Goal: Task Accomplishment & Management: Use online tool/utility

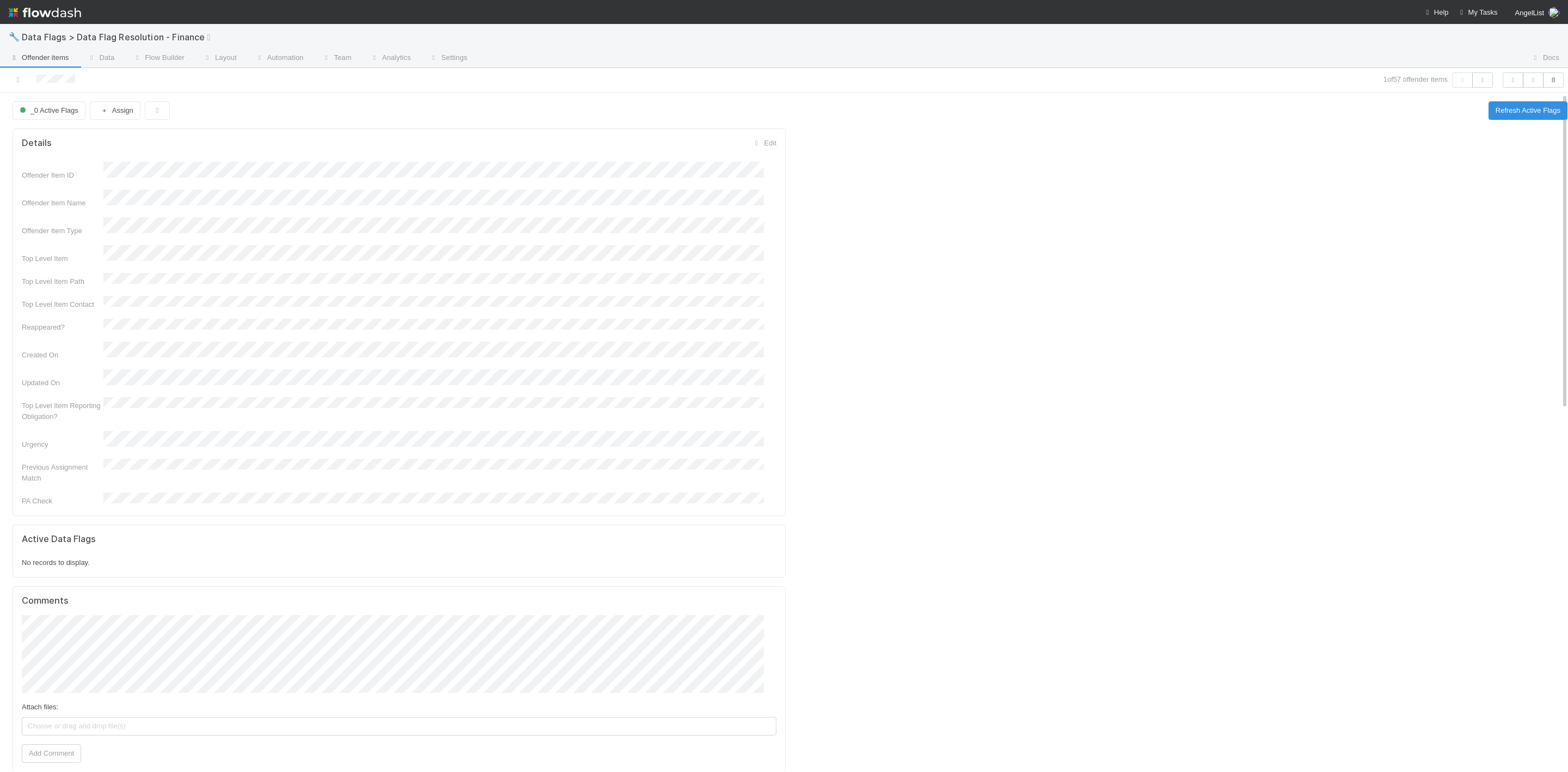
click at [16, 87] on div at bounding box center [379, 80] width 749 height 15
click at [20, 81] on icon at bounding box center [18, 80] width 11 height 7
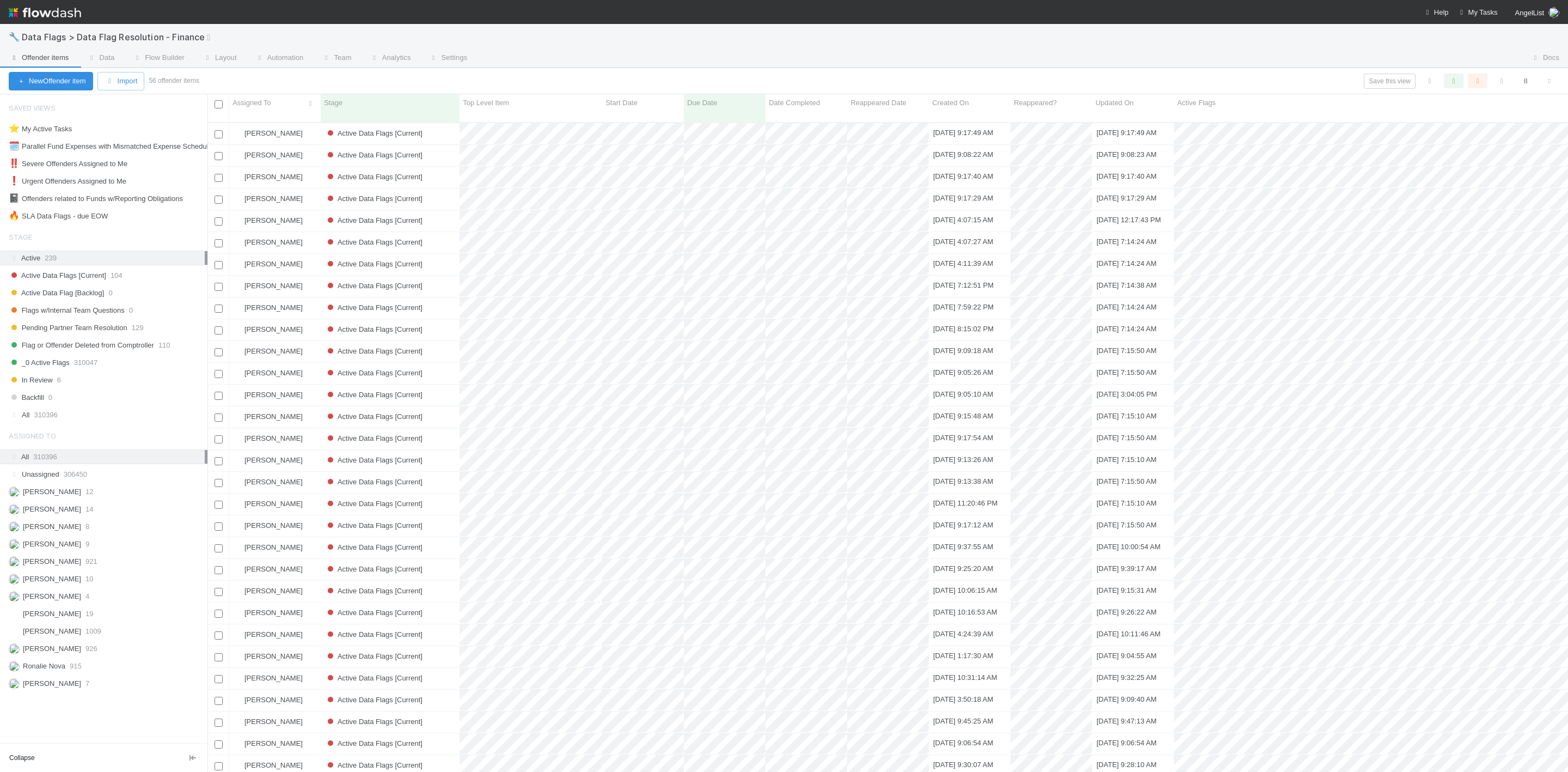
scroll to position [644, 1348]
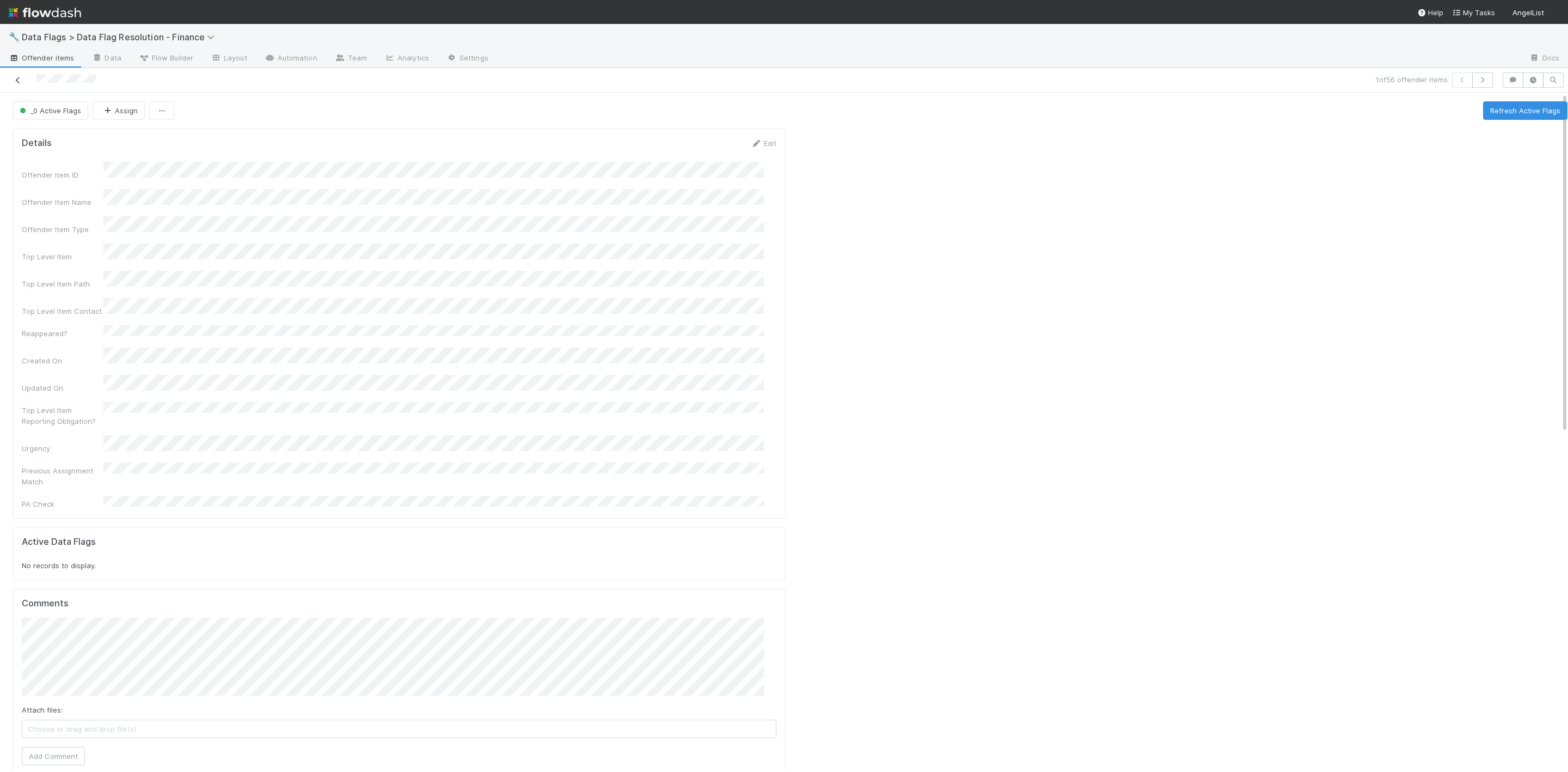
click at [14, 84] on icon at bounding box center [18, 81] width 11 height 7
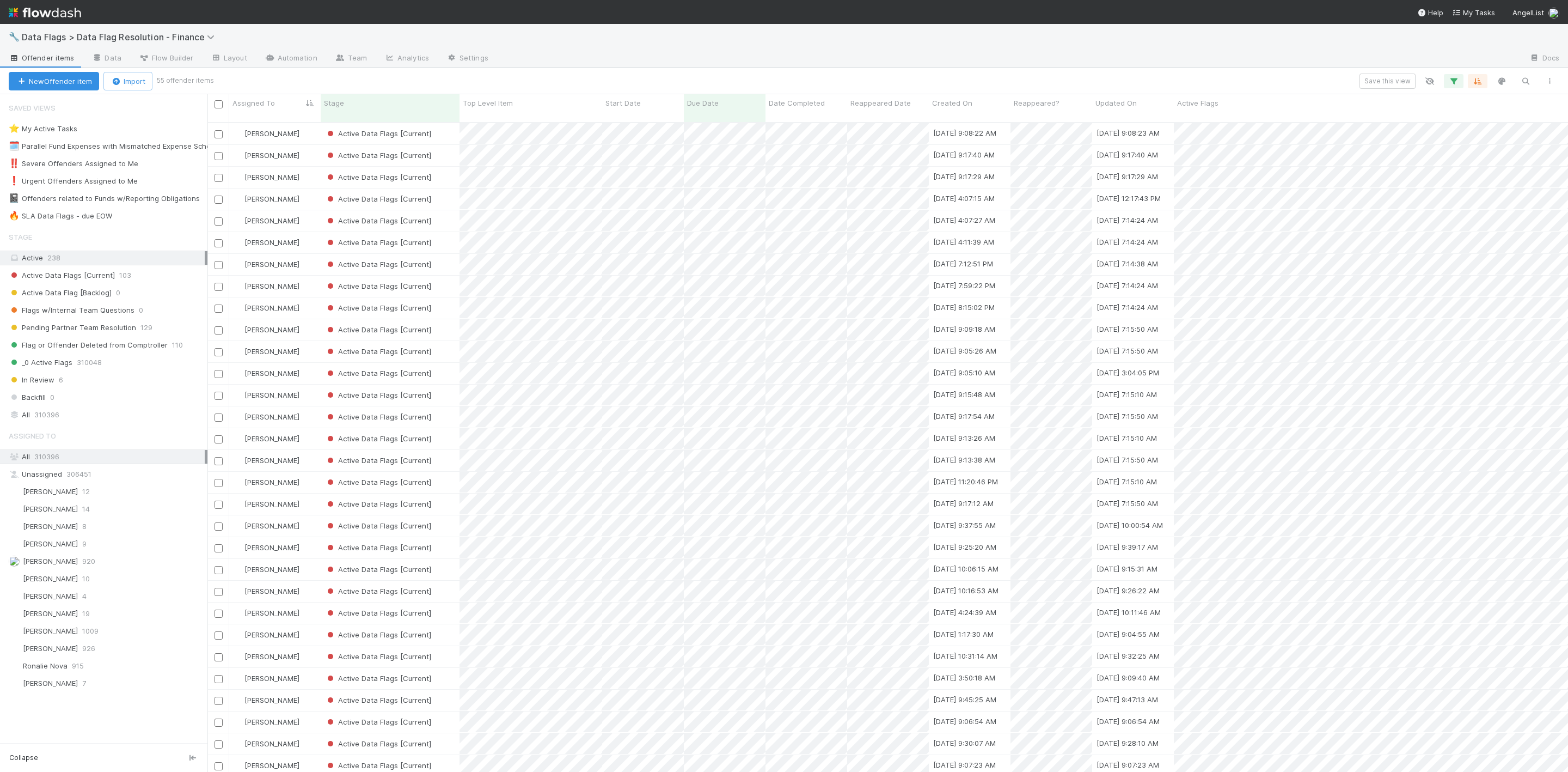
scroll to position [644, 1348]
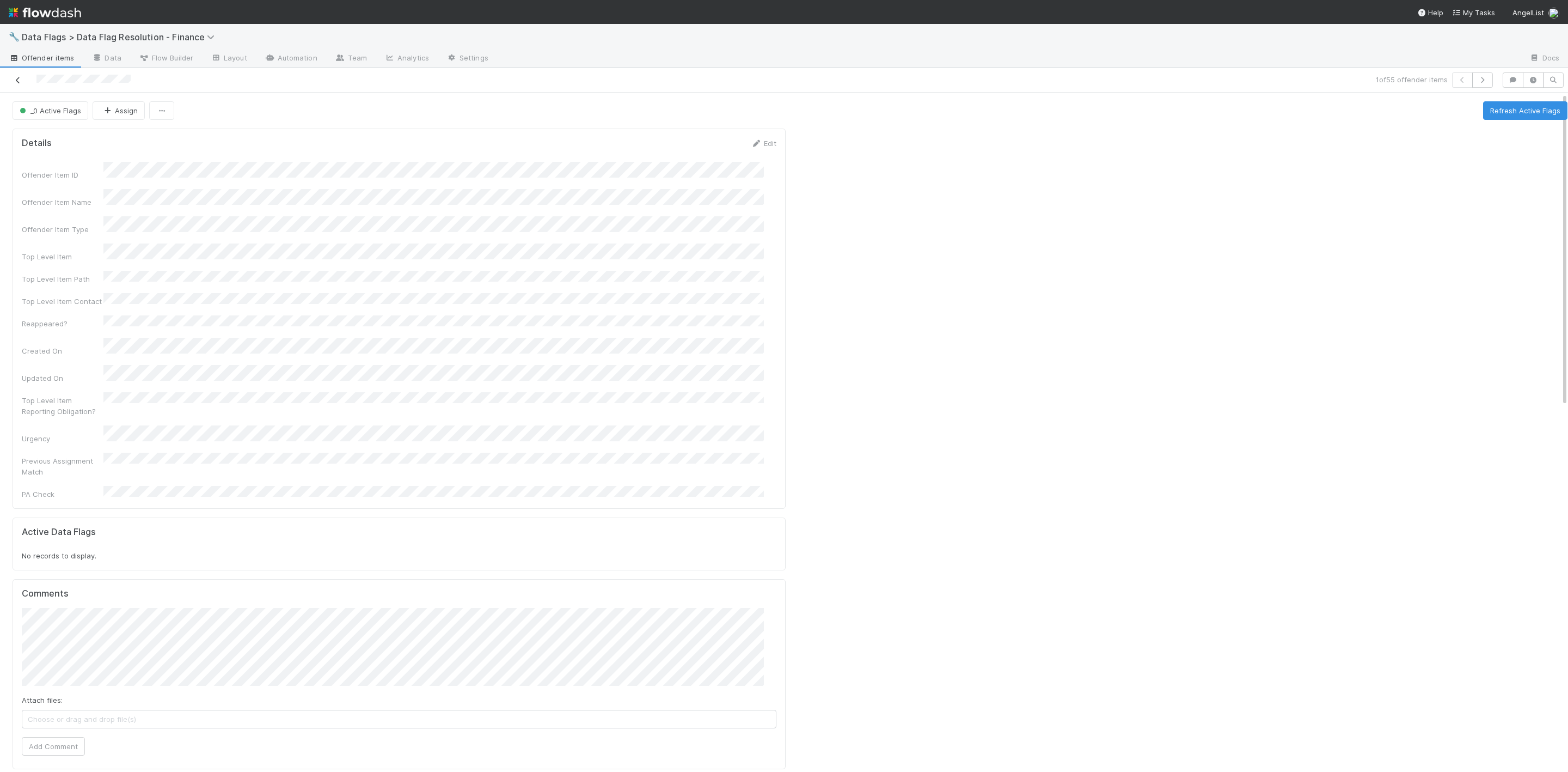
click at [22, 82] on icon at bounding box center [18, 81] width 11 height 7
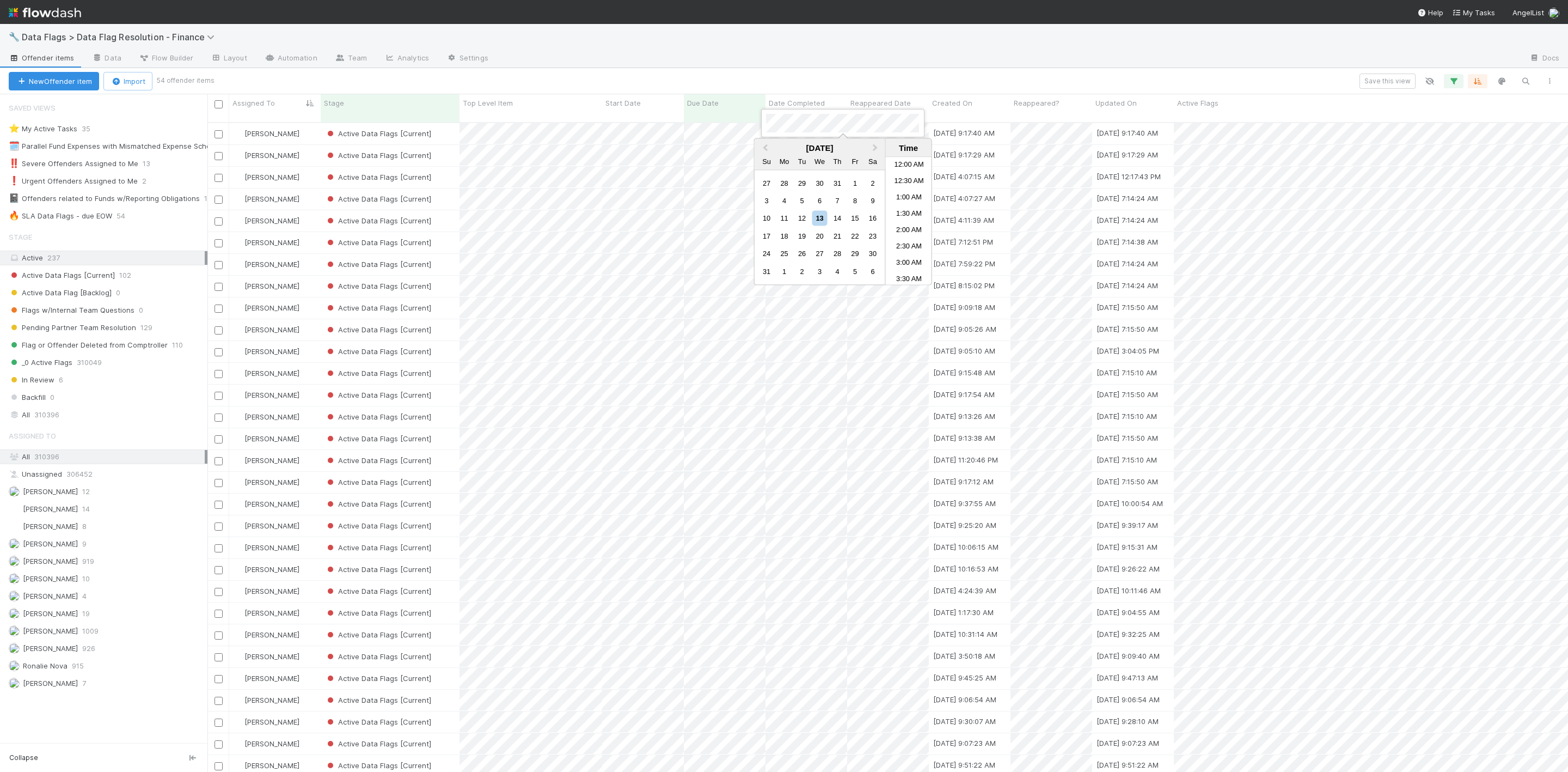
scroll to position [614, 0]
click at [449, 124] on div at bounding box center [784, 386] width 1568 height 772
click at [446, 129] on div "Active Data Flags [Current]" at bounding box center [391, 133] width 139 height 21
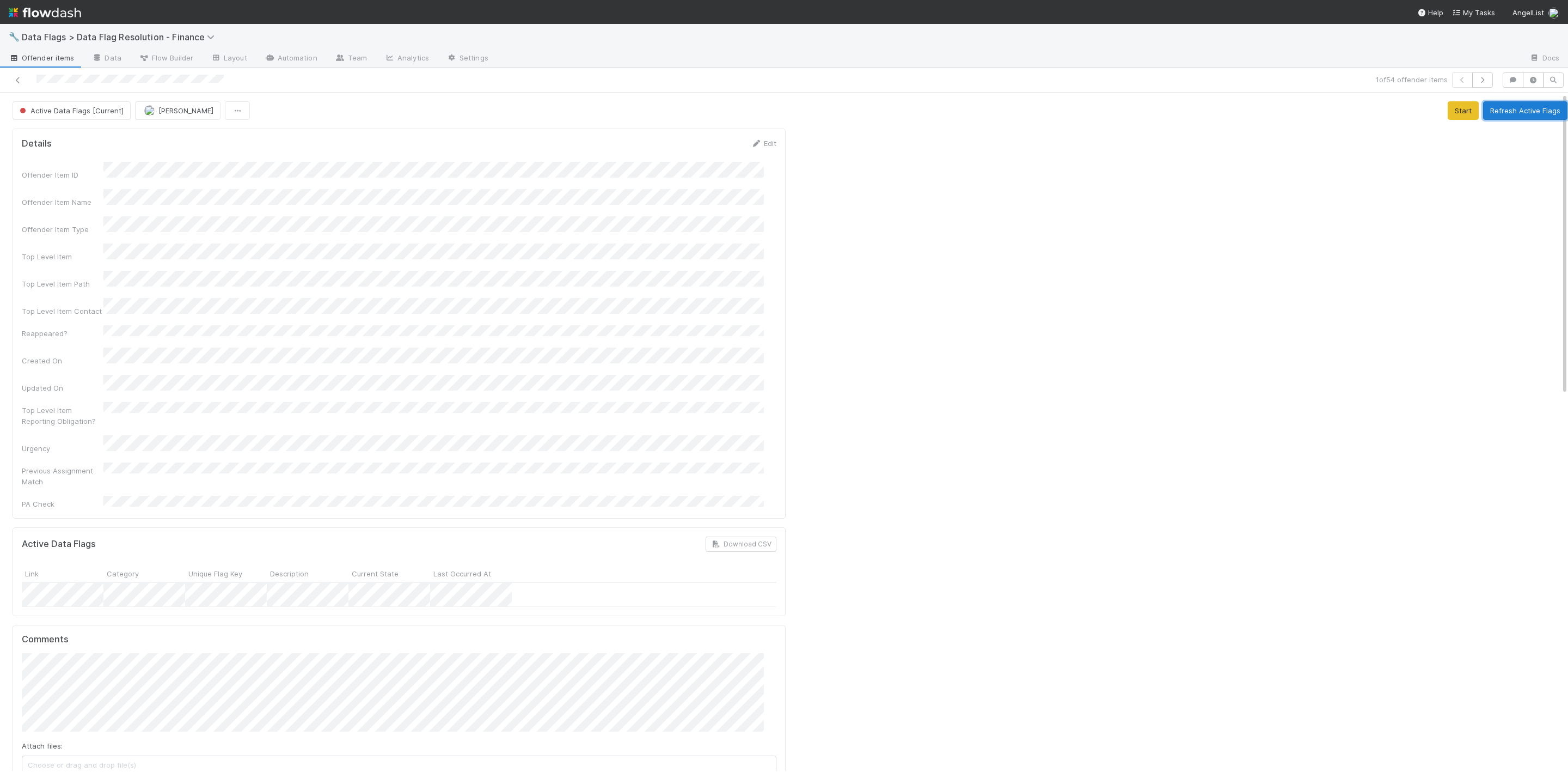
click at [1483, 114] on button "Refresh Active Flags" at bounding box center [1525, 110] width 84 height 18
click at [1510, 113] on button "Refresh Active Flags" at bounding box center [1525, 110] width 84 height 18
click at [1498, 105] on button "Refresh Active Flags" at bounding box center [1525, 110] width 84 height 18
click at [1501, 109] on button "Refresh Active Flags" at bounding box center [1525, 110] width 84 height 18
click at [1509, 116] on button "Refresh Active Flags" at bounding box center [1525, 110] width 84 height 18
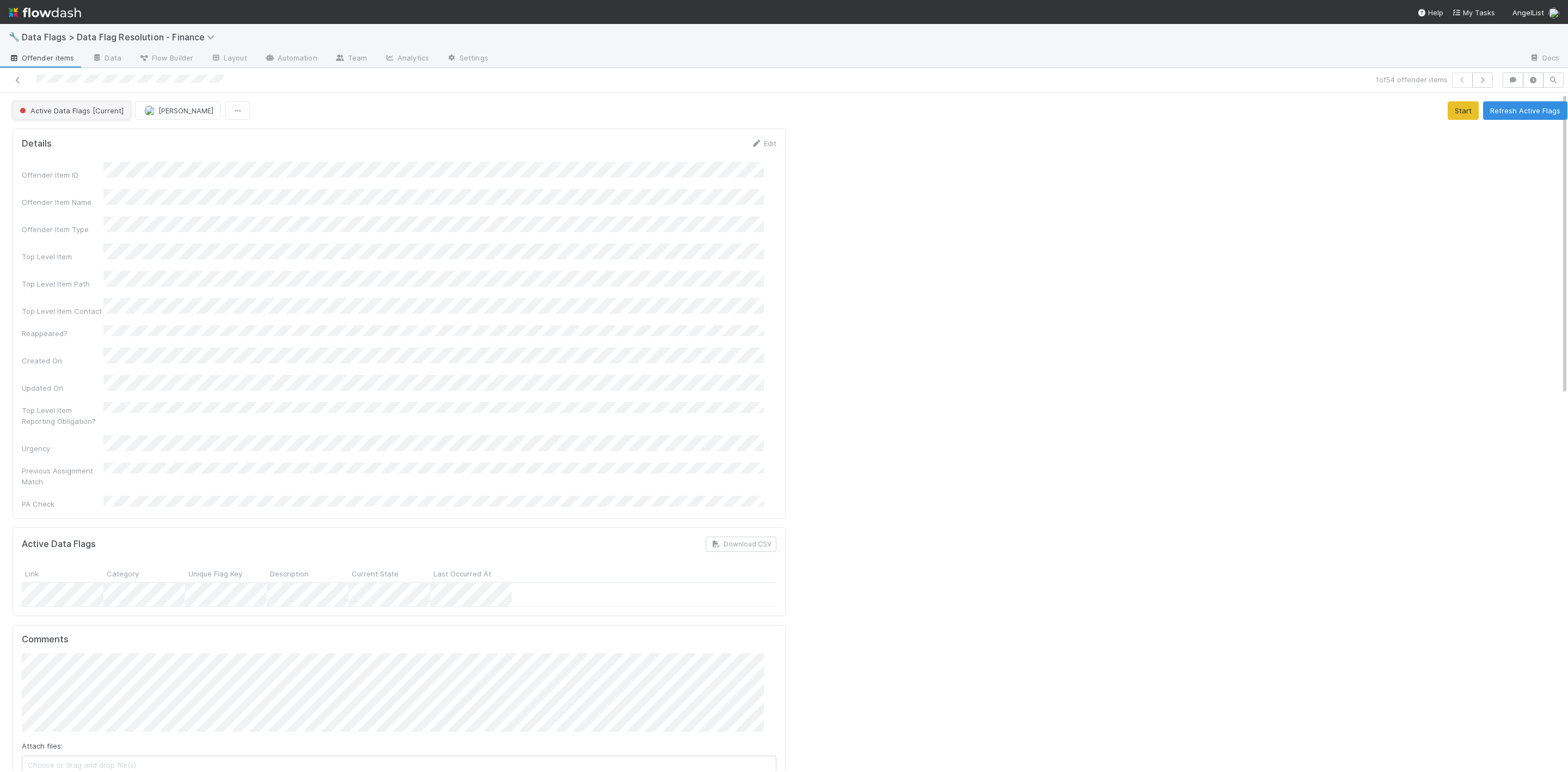
click at [90, 116] on button "Active Data Flags [Current]" at bounding box center [71, 110] width 118 height 18
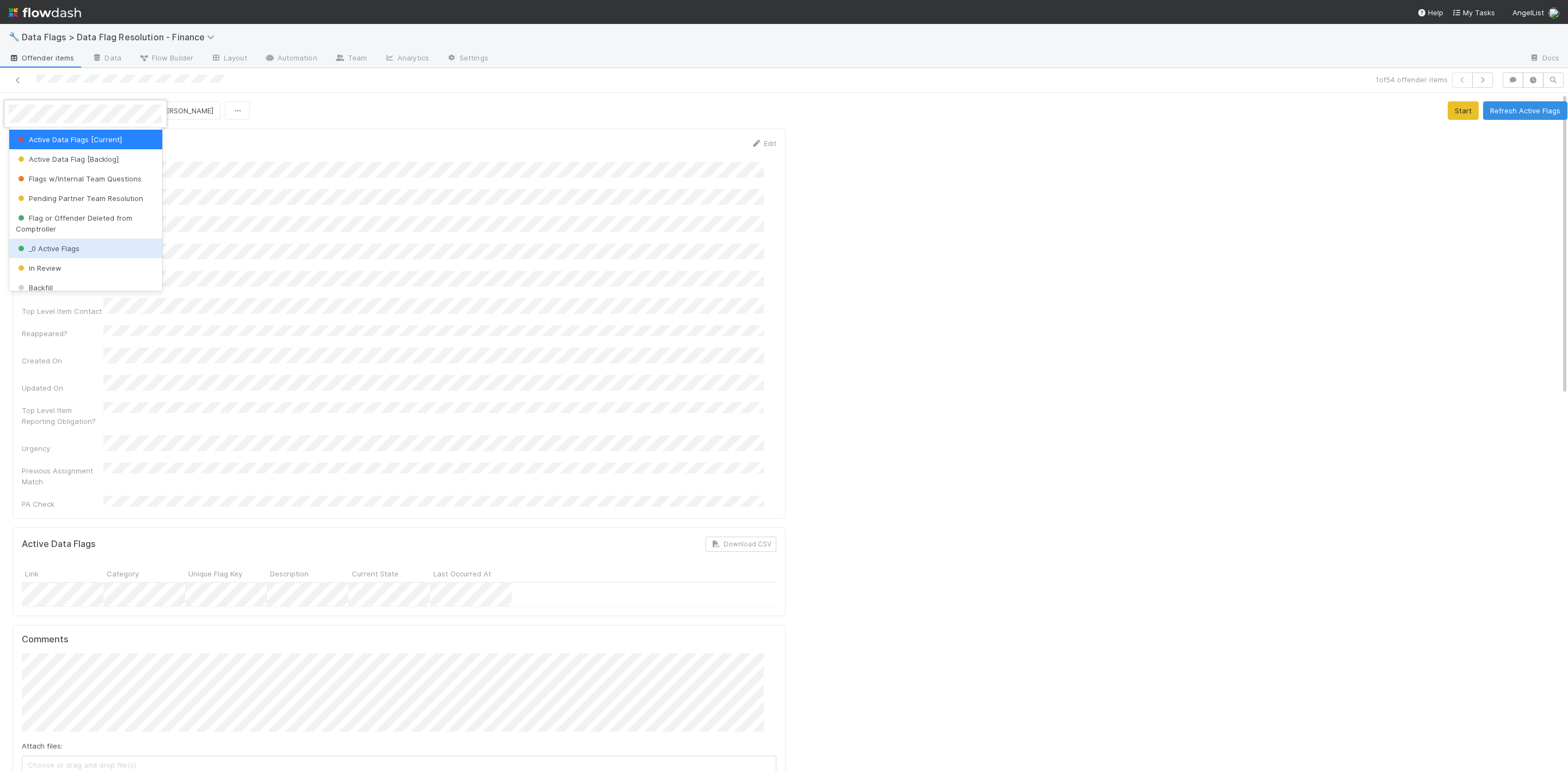
click at [48, 245] on span "_0 Active Flags" at bounding box center [48, 249] width 64 height 9
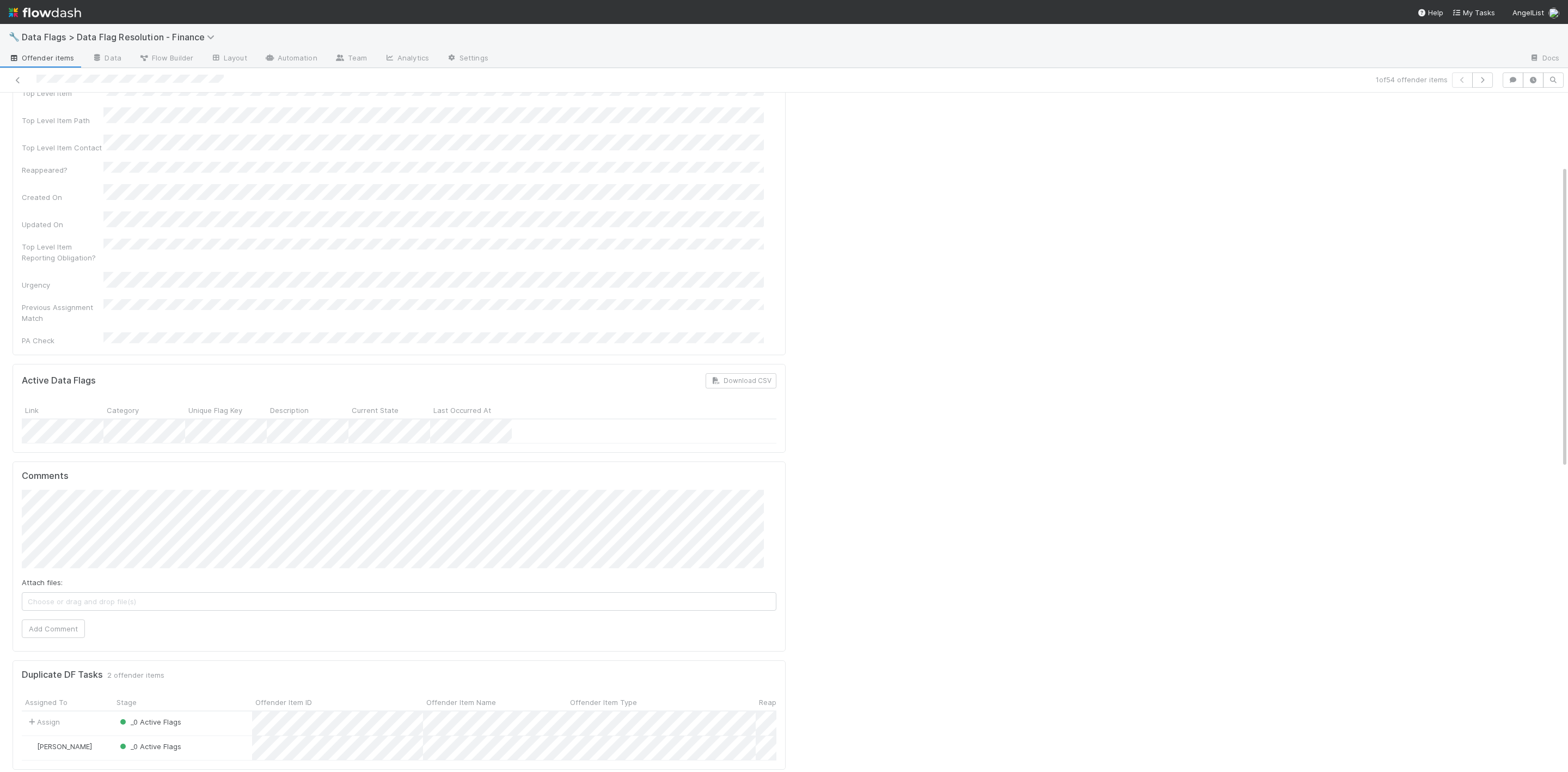
scroll to position [12, 0]
click at [48, 729] on button "Add Comment" at bounding box center [53, 738] width 63 height 18
click at [15, 77] on icon at bounding box center [18, 81] width 11 height 7
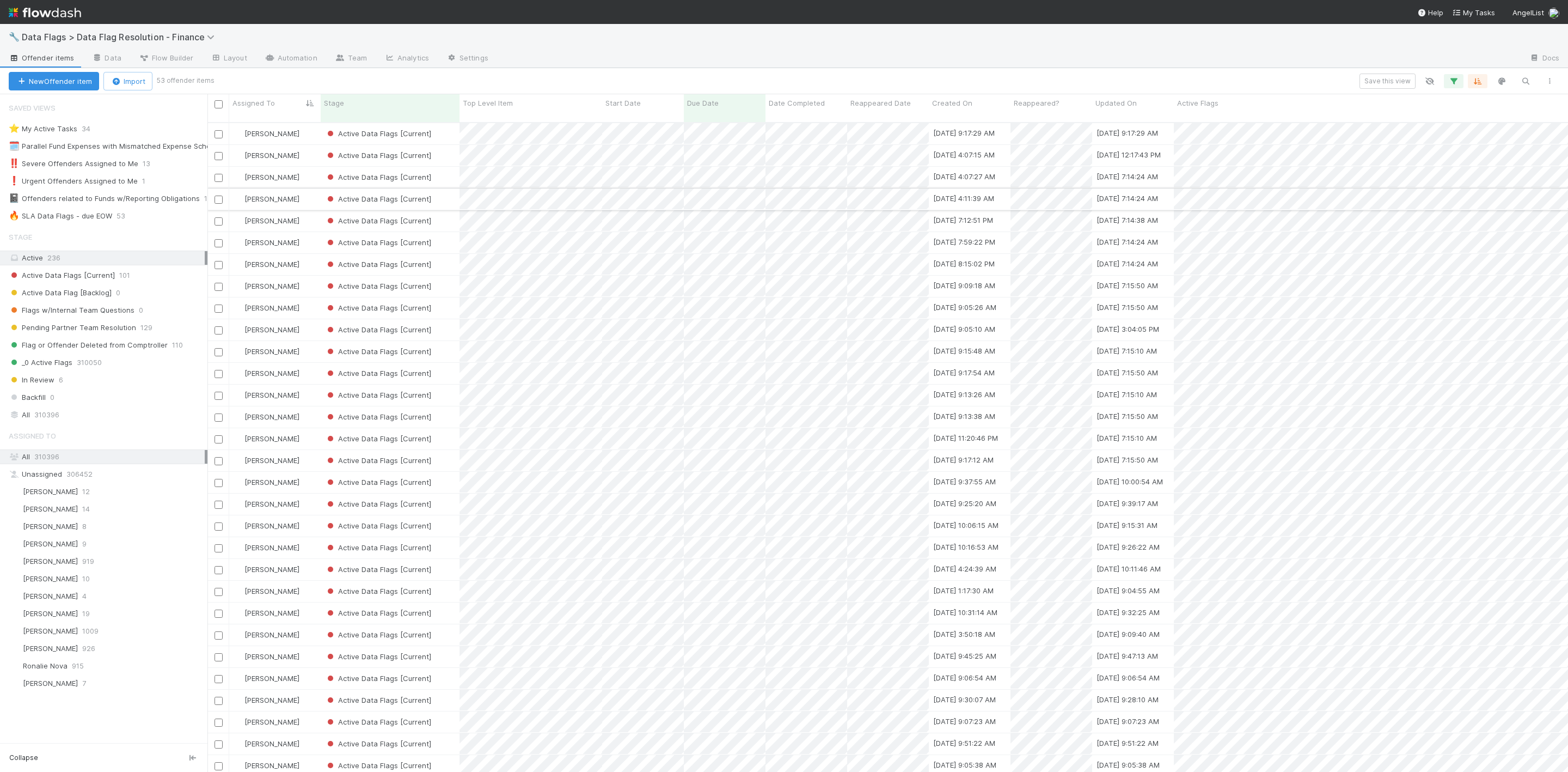
scroll to position [644, 1348]
click at [453, 123] on div "Active Data Flags [Current]" at bounding box center [391, 133] width 139 height 21
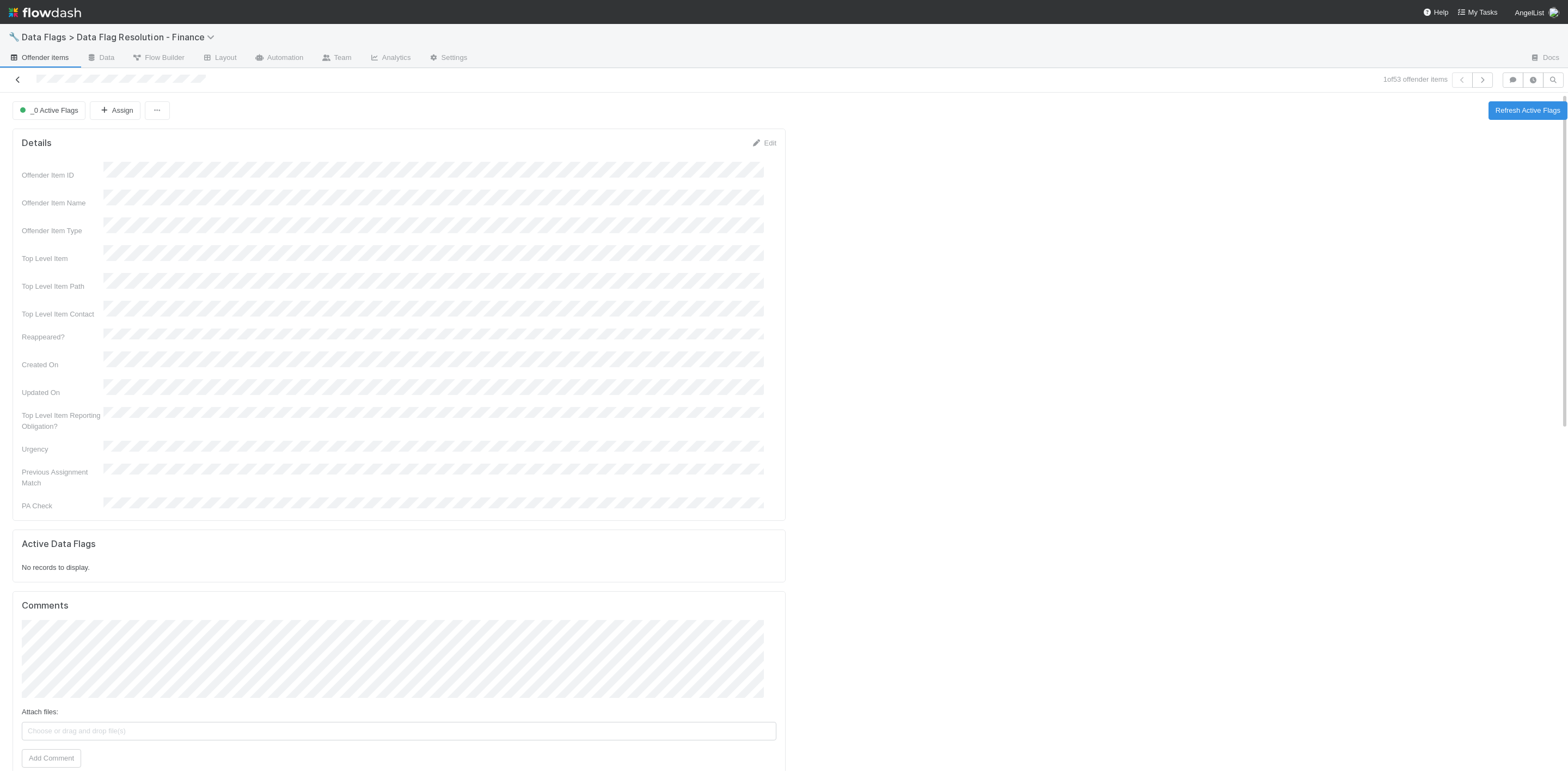
click at [21, 78] on icon at bounding box center [18, 80] width 11 height 7
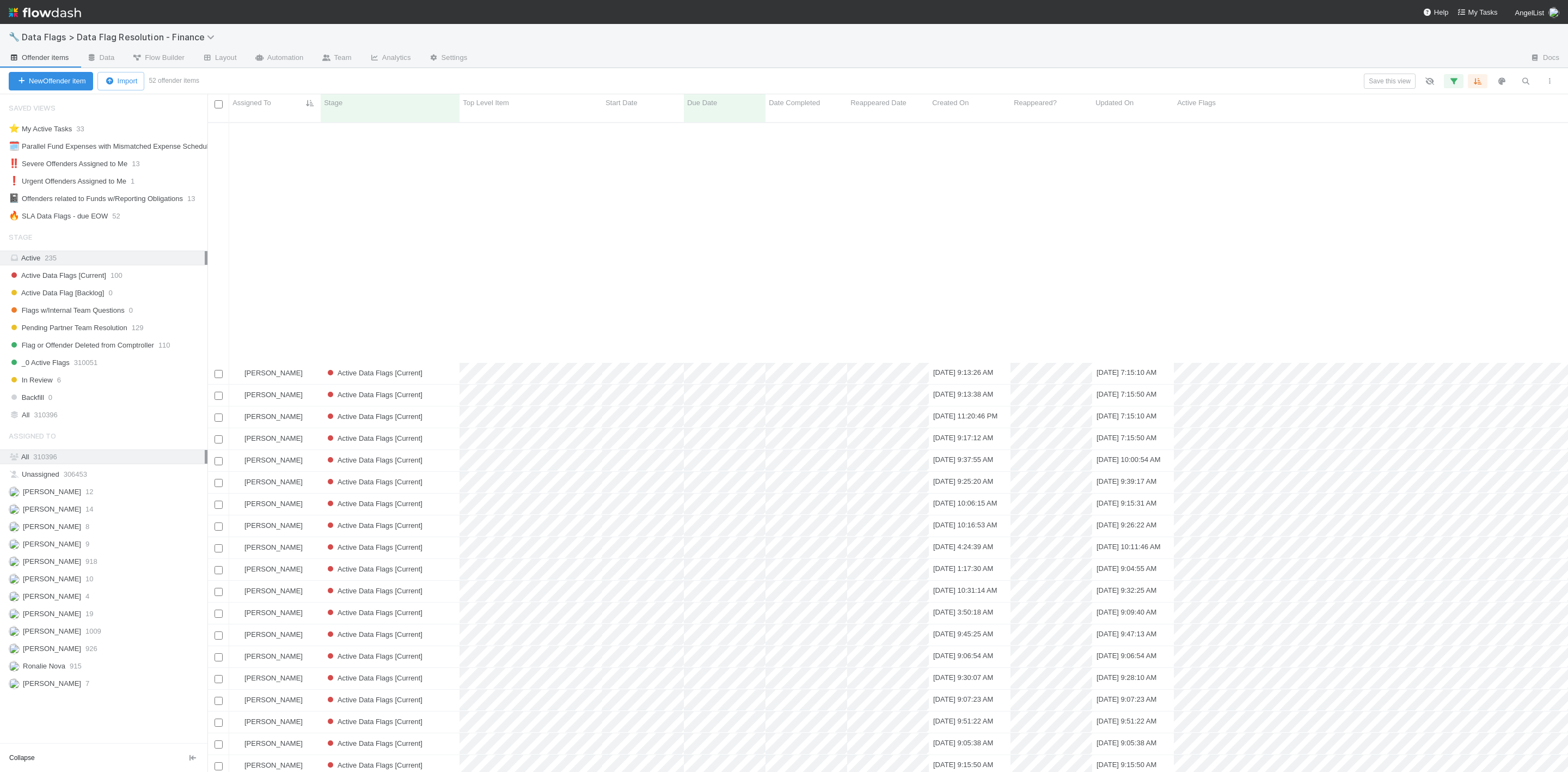
scroll to position [327, 0]
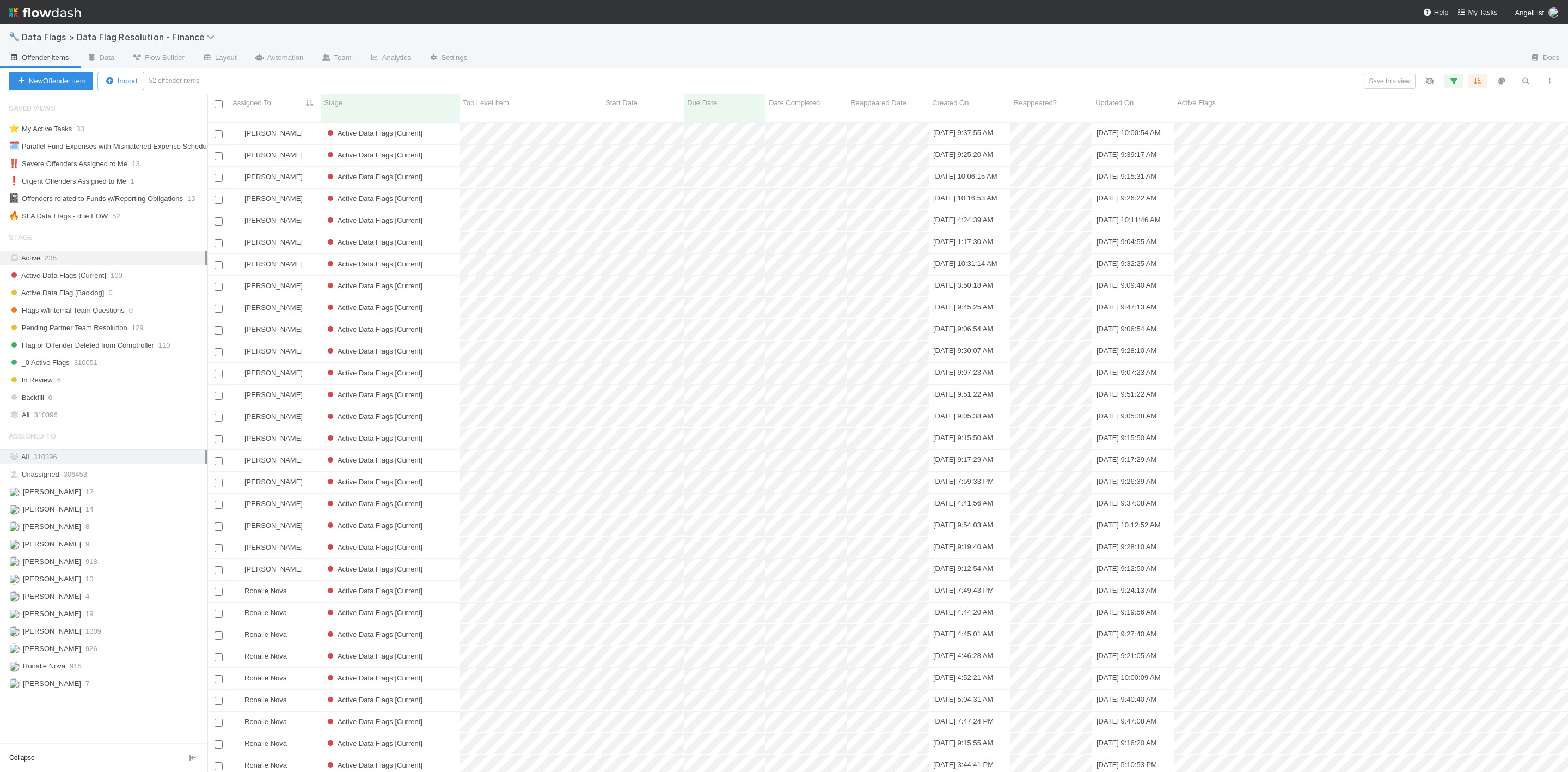
click at [10, 9] on img at bounding box center [45, 12] width 73 height 18
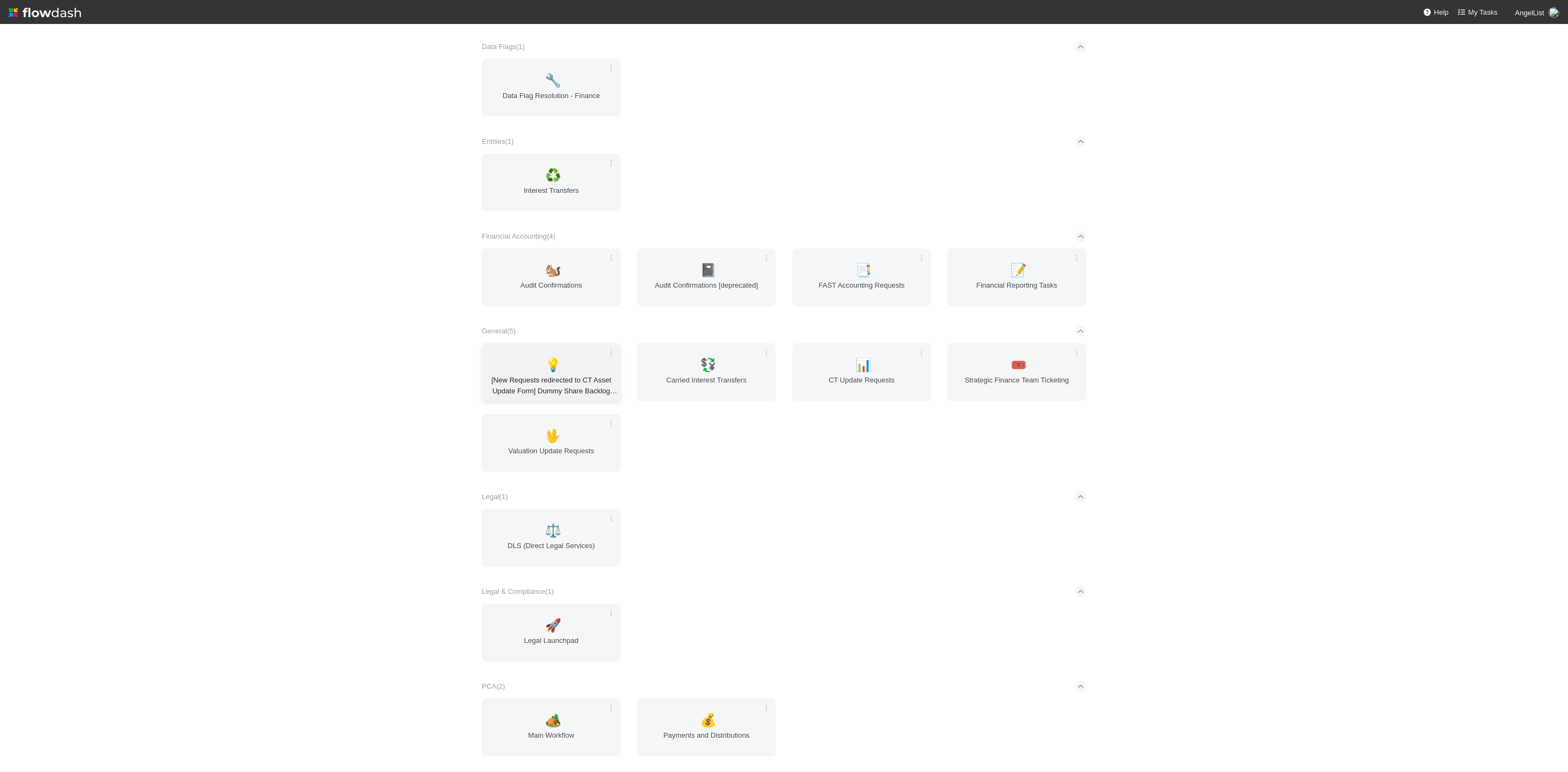
scroll to position [419, 0]
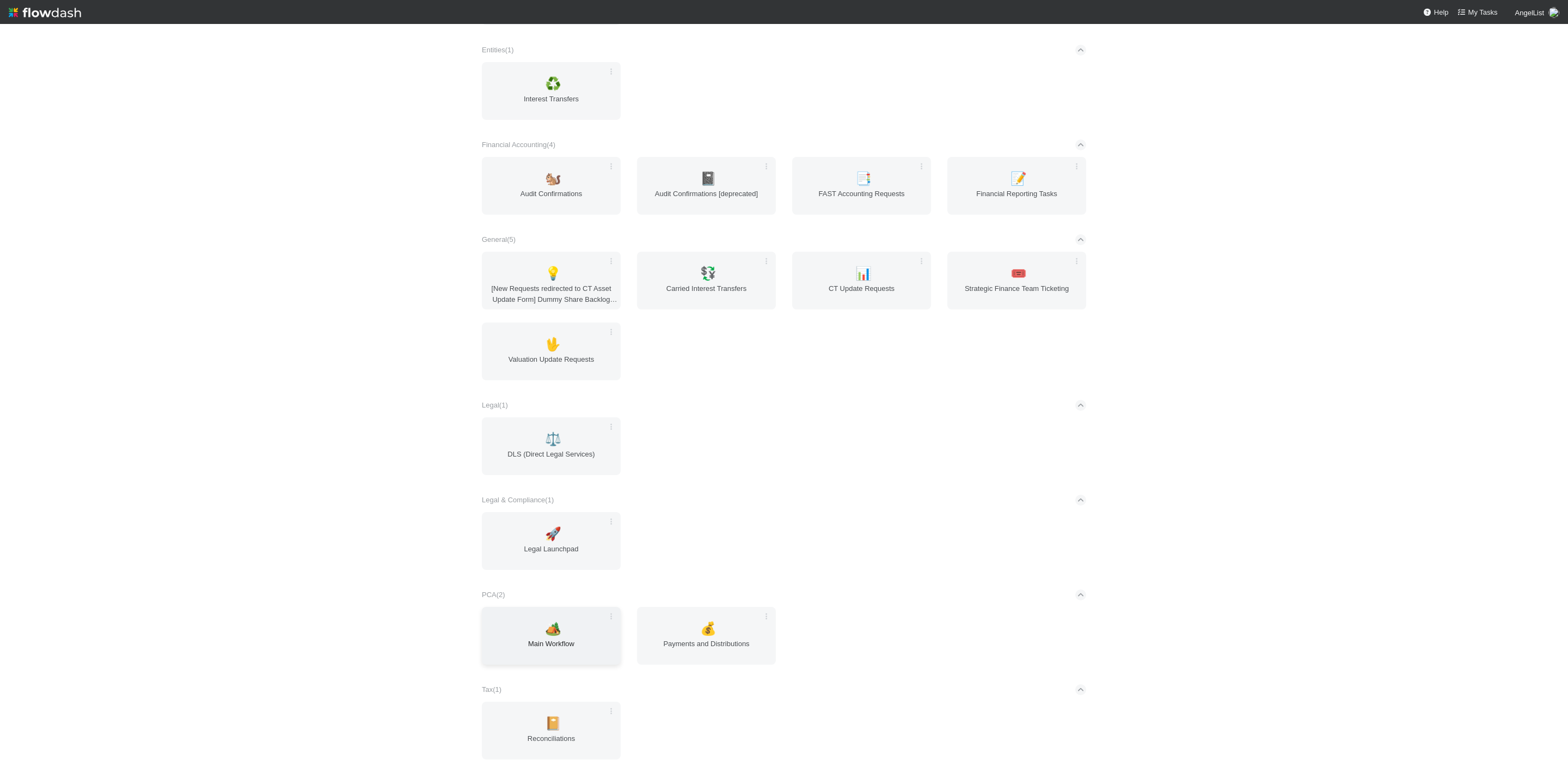
click at [506, 625] on div "🏕️ Main Workflow" at bounding box center [552, 636] width 139 height 58
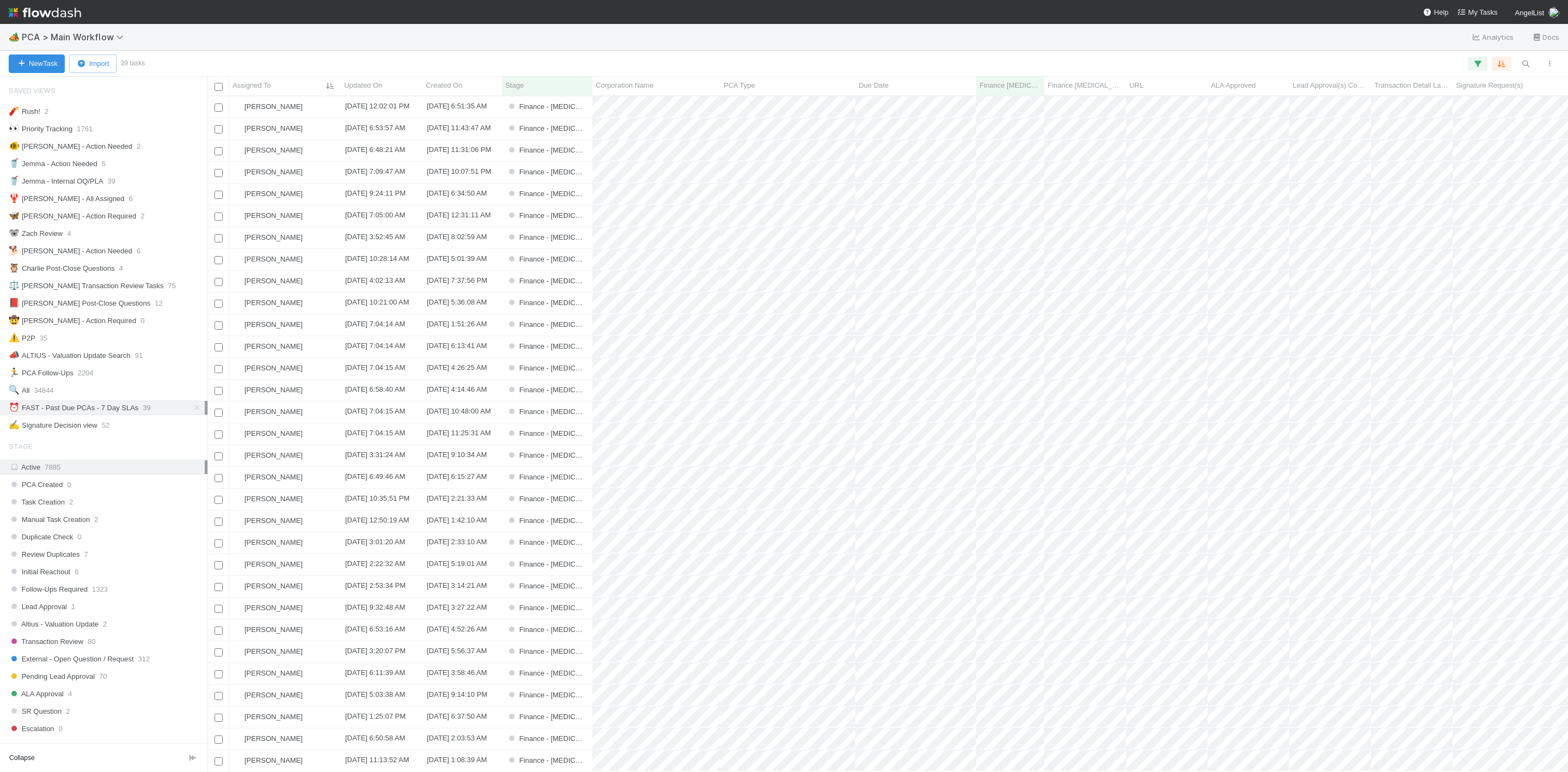
scroll to position [663, 1348]
click at [1487, 15] on span "My Tasks" at bounding box center [1477, 12] width 40 height 8
